Goal: Task Accomplishment & Management: Manage account settings

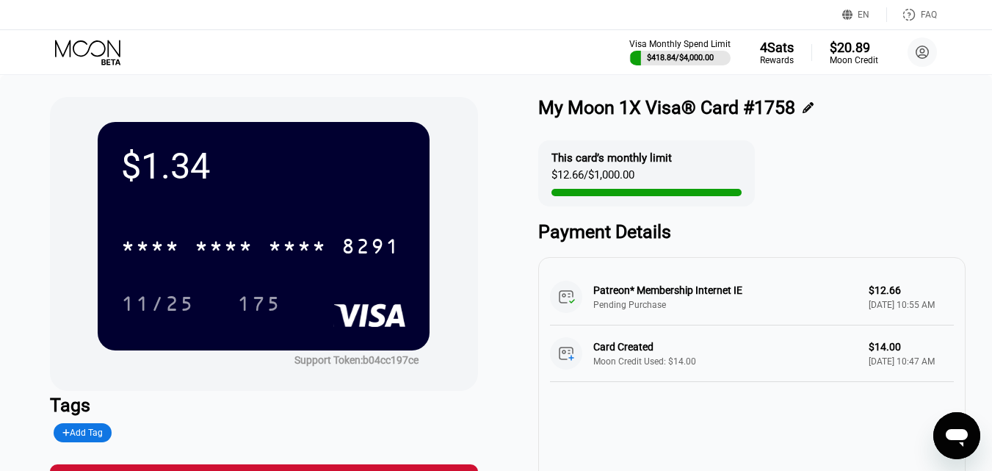
click at [89, 54] on icon at bounding box center [89, 53] width 68 height 26
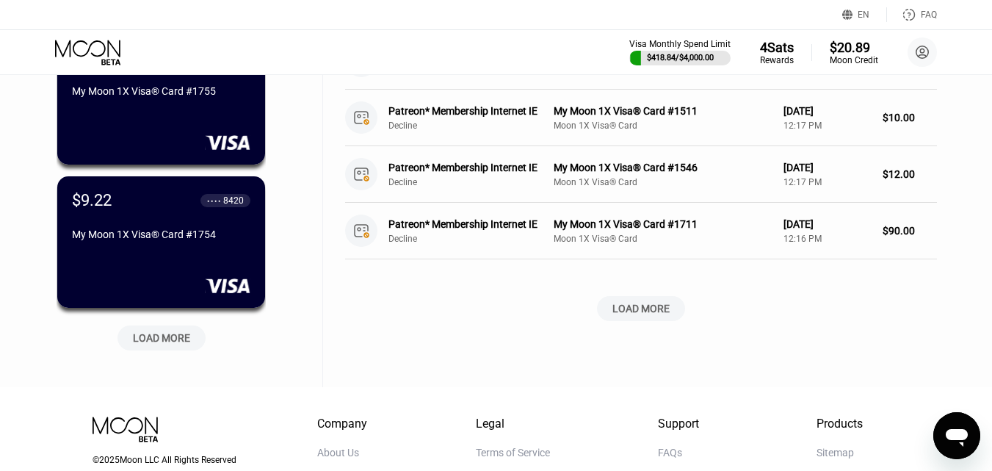
scroll to position [588, 0]
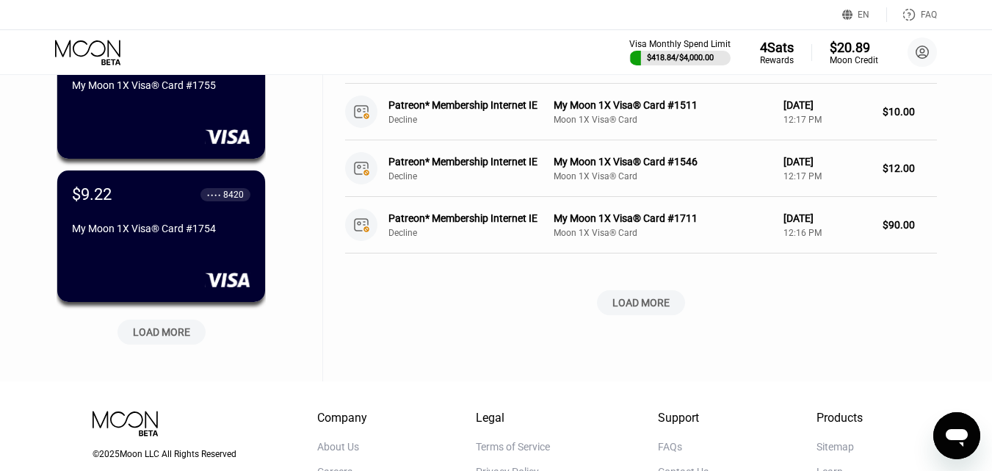
click at [167, 334] on div "LOAD MORE" at bounding box center [161, 331] width 57 height 13
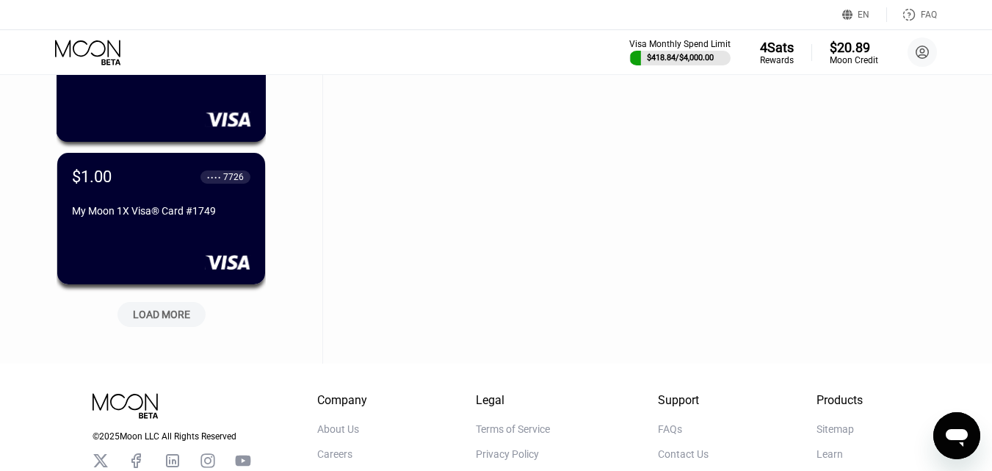
scroll to position [1322, 0]
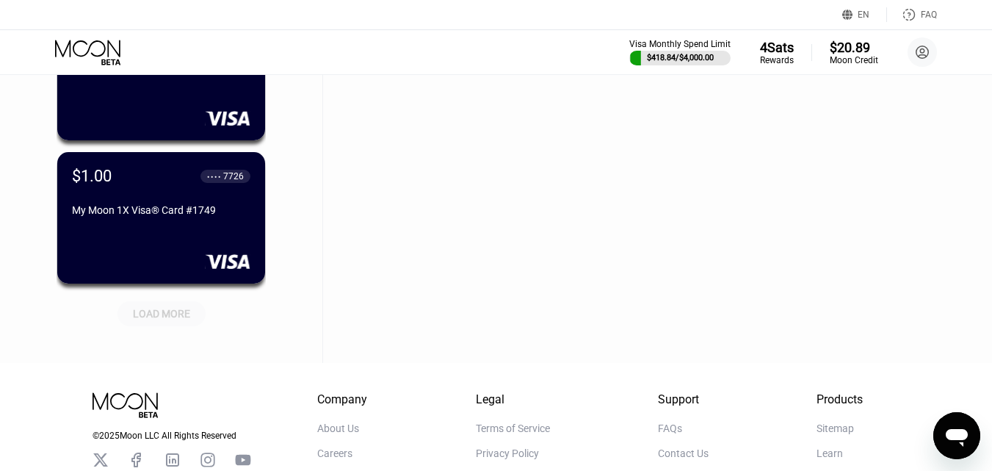
click at [159, 316] on div "LOAD MORE" at bounding box center [161, 313] width 57 height 13
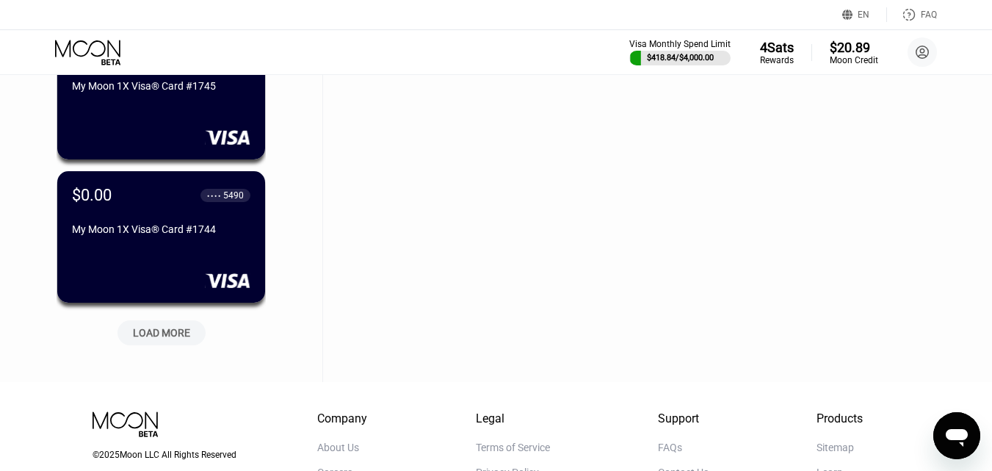
scroll to position [2057, 0]
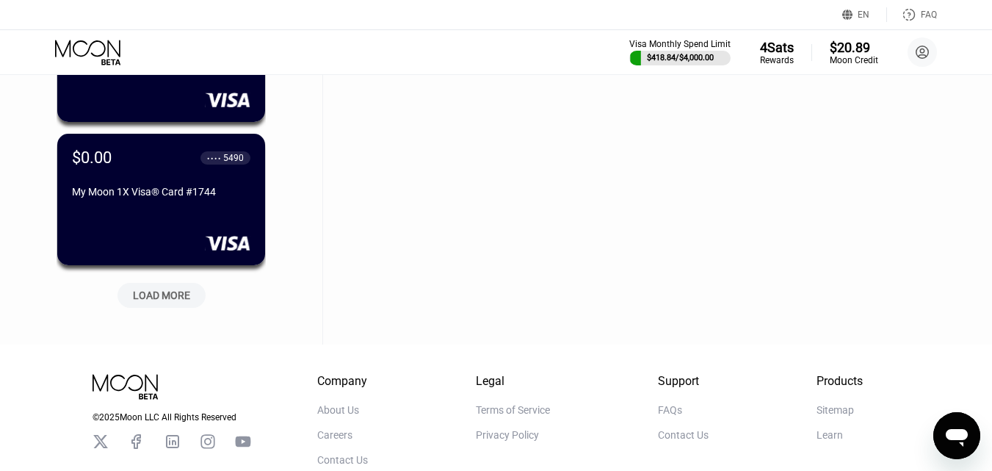
click at [161, 302] on div "LOAD MORE" at bounding box center [161, 295] width 57 height 13
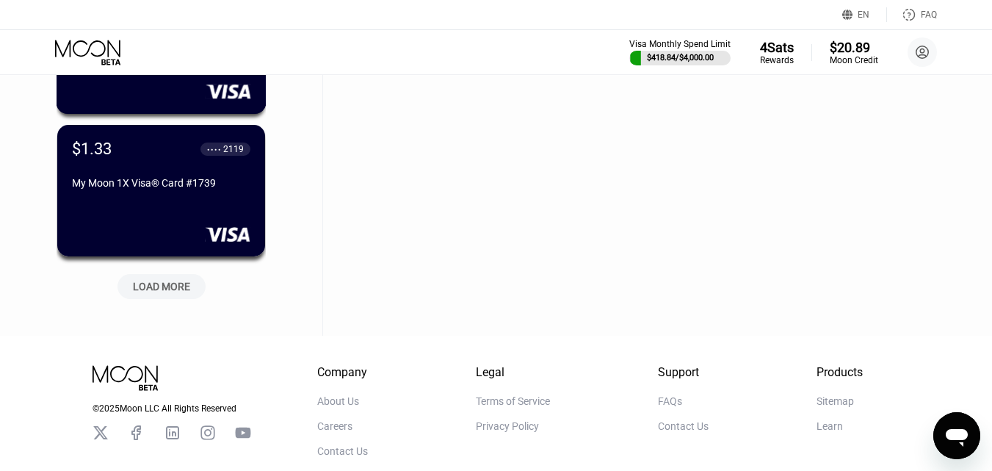
scroll to position [2792, 0]
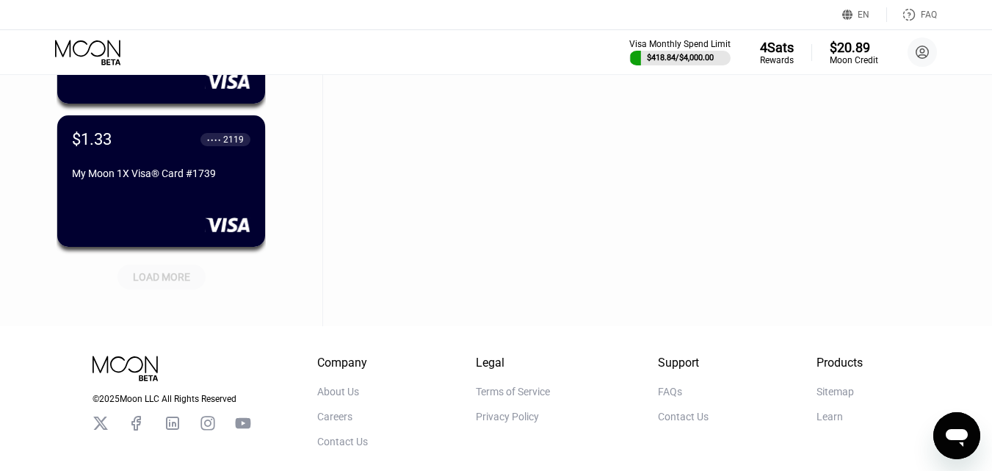
click at [181, 273] on div "LOAD MORE" at bounding box center [161, 276] width 57 height 13
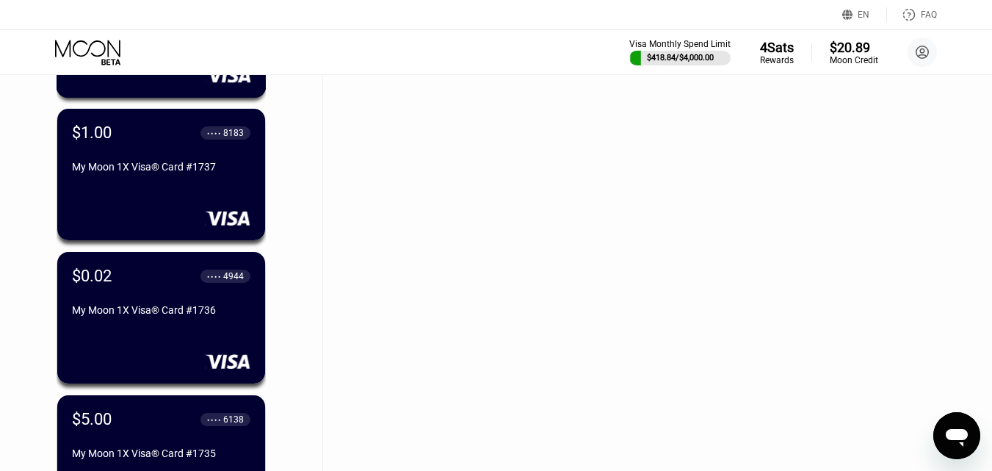
scroll to position [3085, 0]
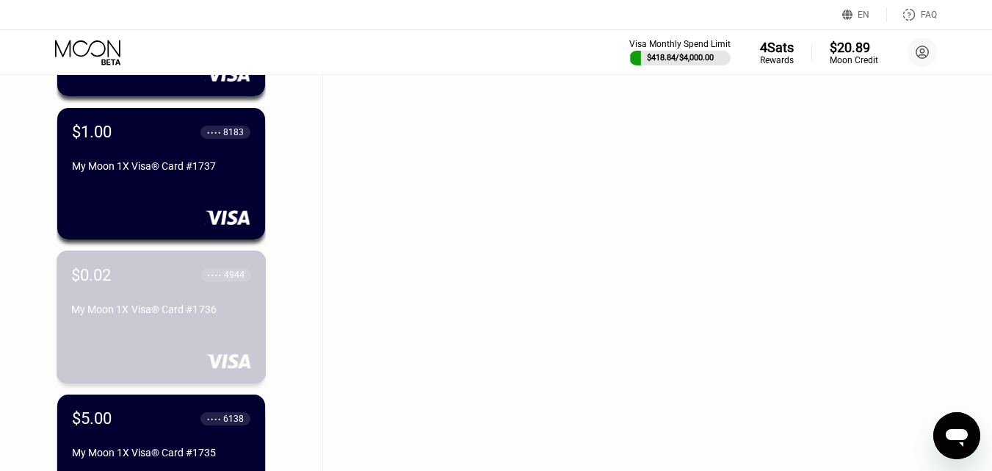
click at [181, 315] on div "My Moon 1X Visa® Card #1736" at bounding box center [161, 309] width 180 height 12
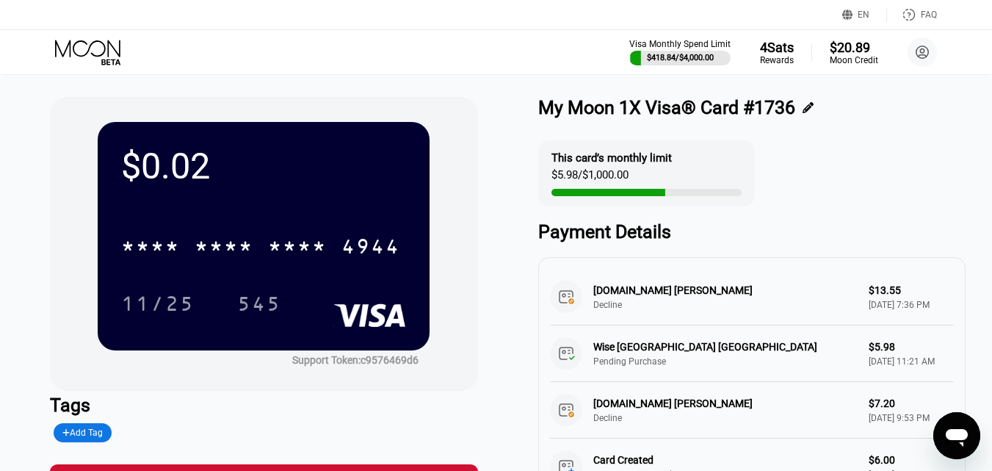
click at [109, 46] on icon at bounding box center [89, 53] width 68 height 26
